Goal: Find contact information: Find contact information

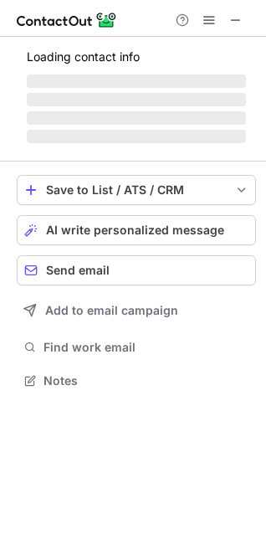
scroll to position [364, 266]
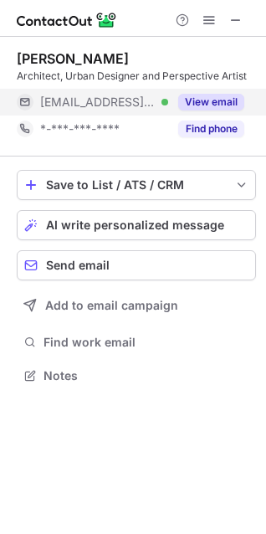
click at [209, 104] on button "View email" at bounding box center [211, 102] width 66 height 17
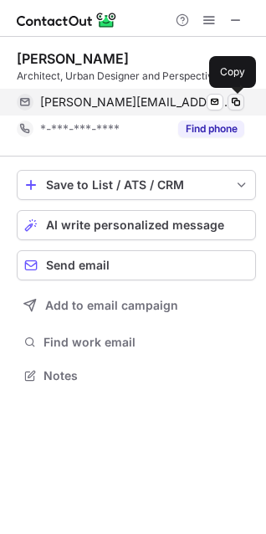
click at [242, 106] on span at bounding box center [235, 101] width 13 height 13
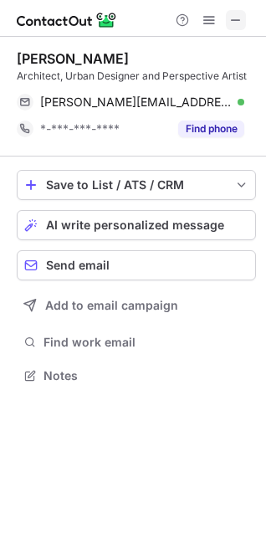
click at [234, 19] on span at bounding box center [235, 19] width 13 height 13
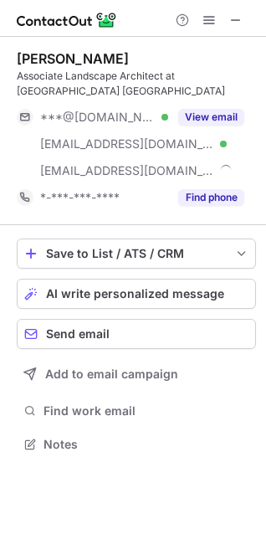
scroll to position [418, 266]
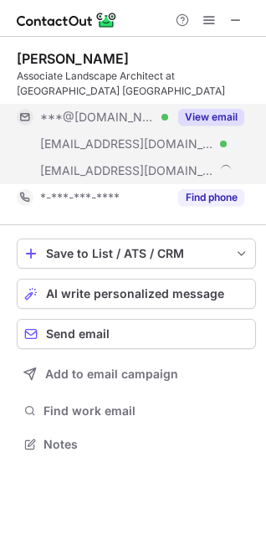
click at [222, 109] on button "View email" at bounding box center [211, 117] width 66 height 17
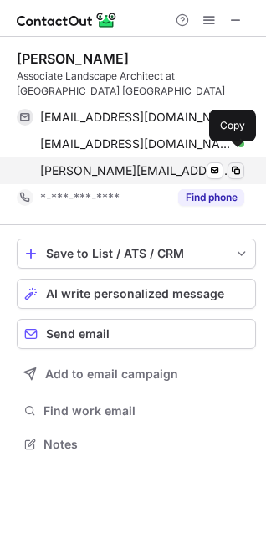
click at [236, 164] on span at bounding box center [235, 170] width 13 height 13
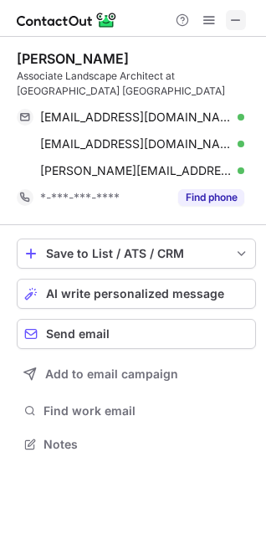
click at [236, 16] on span at bounding box center [235, 19] width 13 height 13
